Goal: Navigation & Orientation: Find specific page/section

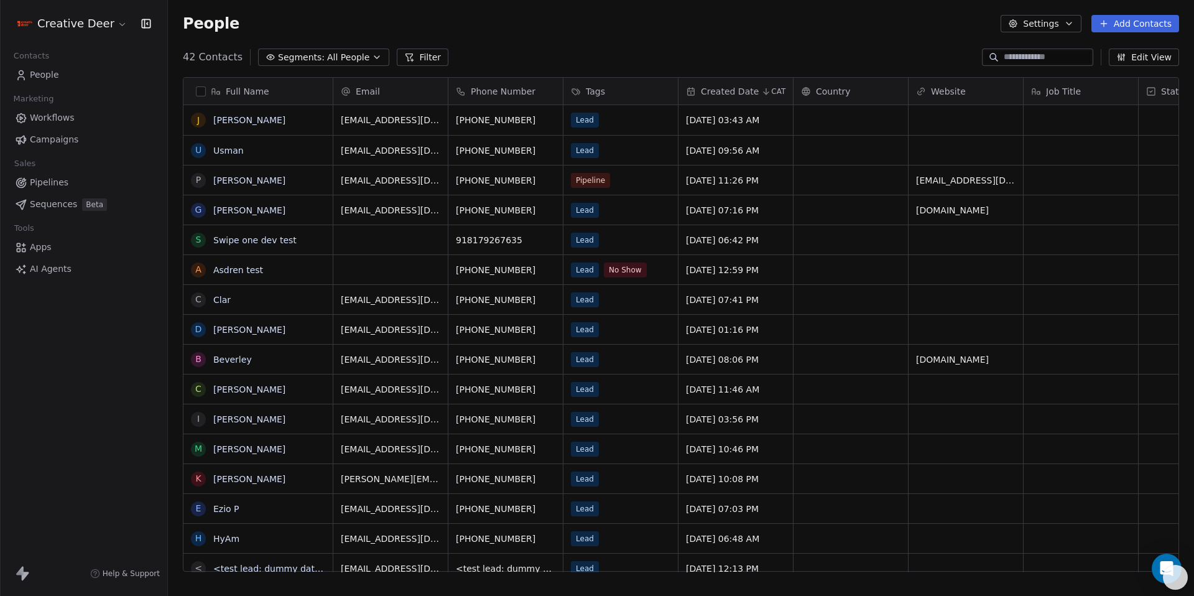
scroll to position [515, 1016]
